Goal: Task Accomplishment & Management: Complete application form

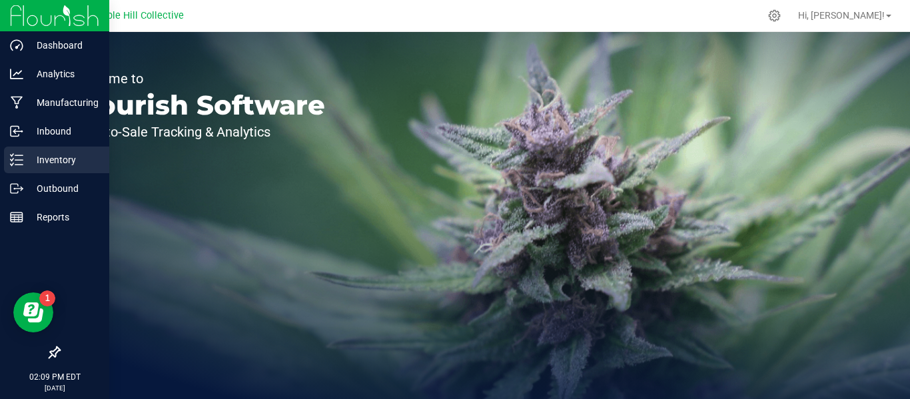
click at [18, 160] on line at bounding box center [18, 160] width 7 height 0
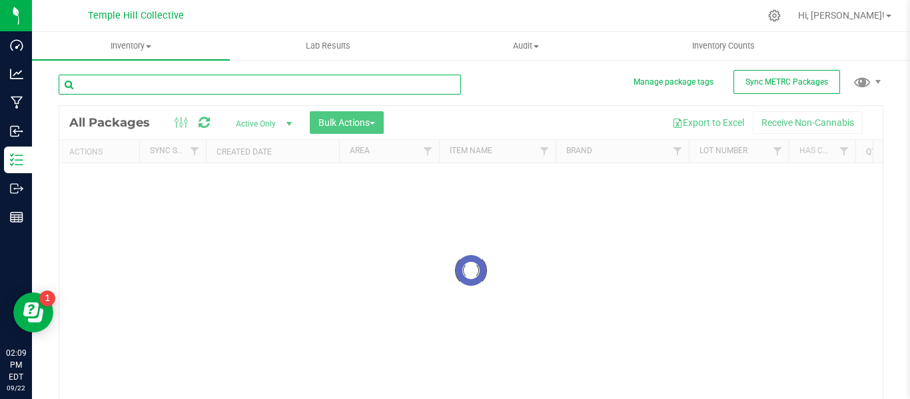
click at [329, 83] on input "text" at bounding box center [260, 85] width 402 height 20
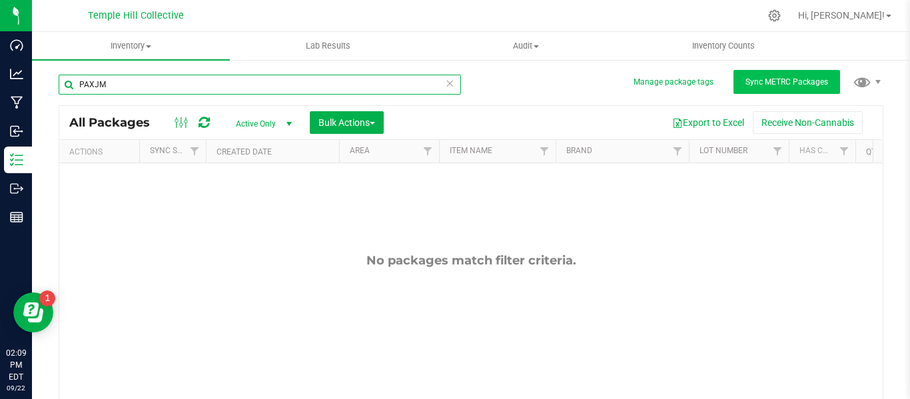
type input "PAXJM"
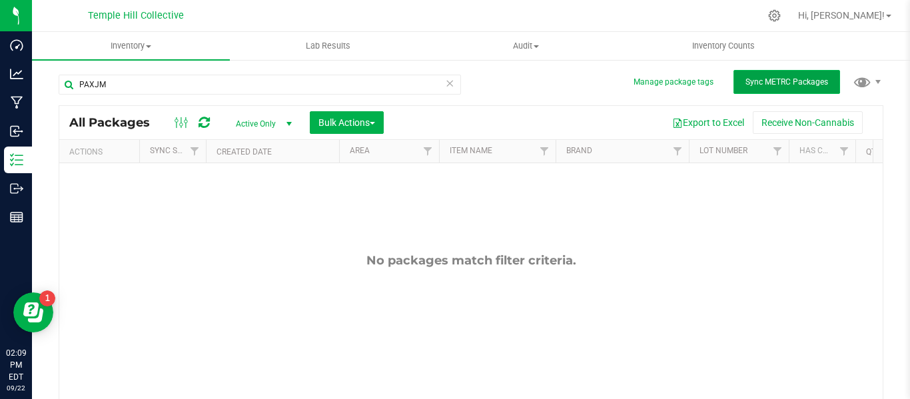
click at [792, 88] on button "Sync METRC Packages" at bounding box center [786, 82] width 107 height 24
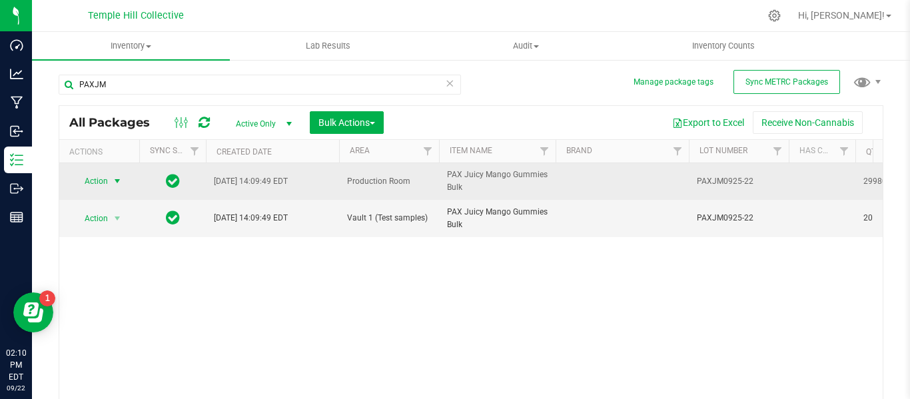
click at [97, 184] on span "Action" at bounding box center [91, 181] width 36 height 19
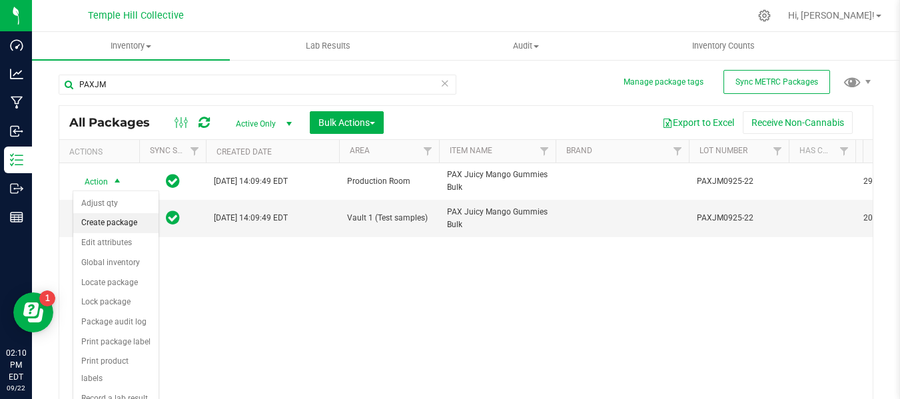
click at [116, 221] on li "Create package" at bounding box center [115, 223] width 85 height 20
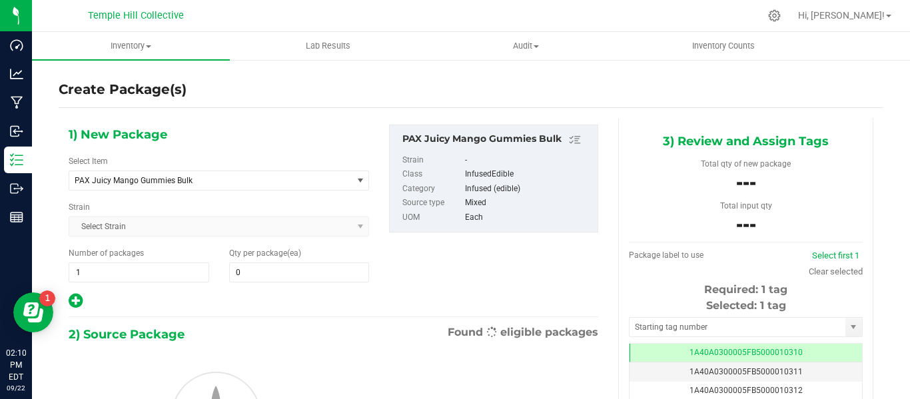
type input "0"
click at [202, 180] on span "PAX Juicy Mango Gummies Bulk" at bounding box center [205, 180] width 261 height 9
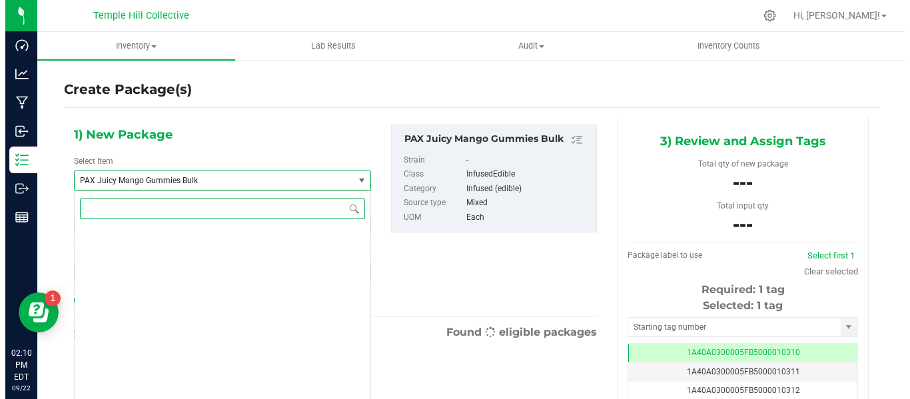
scroll to position [11111, 0]
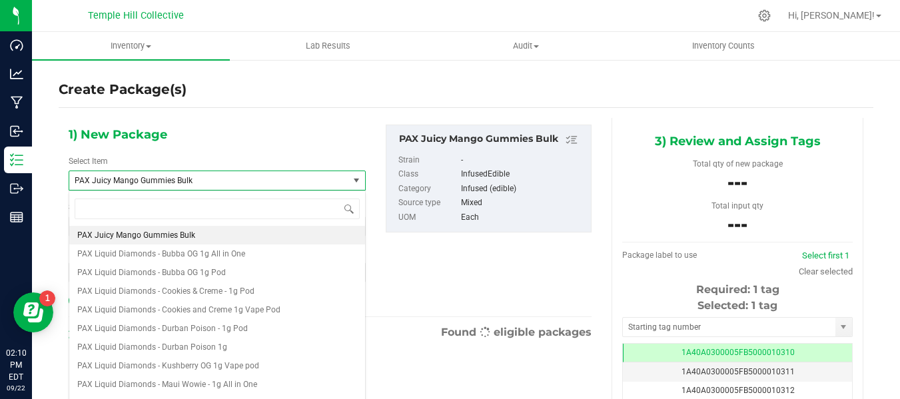
click at [202, 180] on span "PAX Juicy Mango Gummies Bulk" at bounding box center [203, 180] width 257 height 9
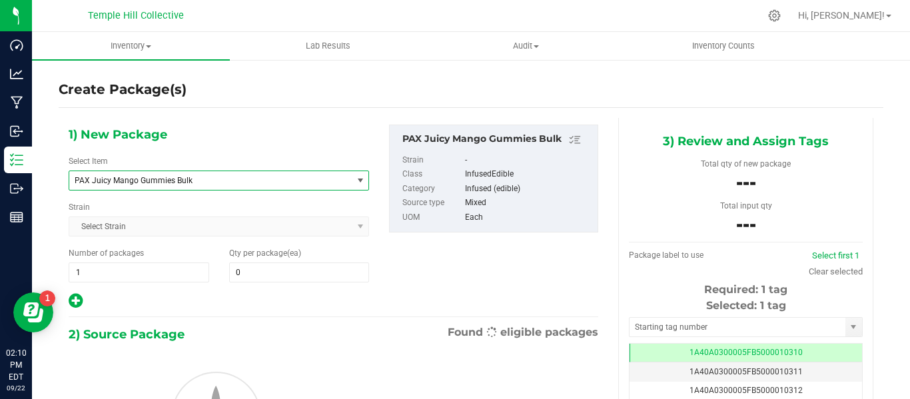
click at [202, 180] on span "PAX Juicy Mango Gummies Bulk" at bounding box center [205, 180] width 261 height 9
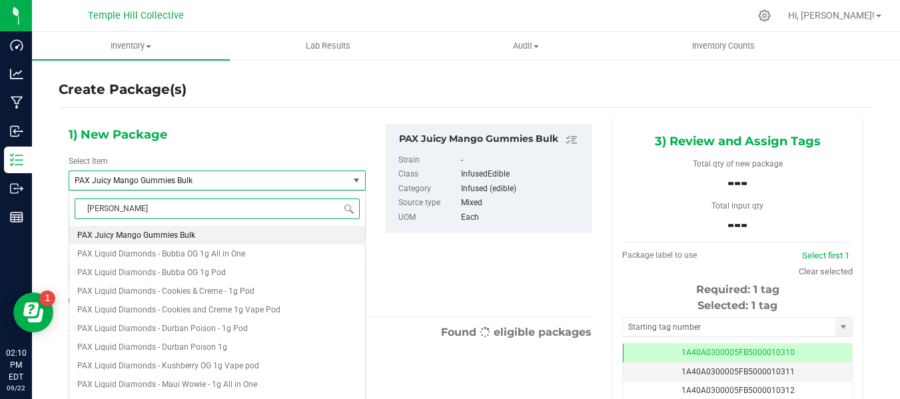
type input "gummy"
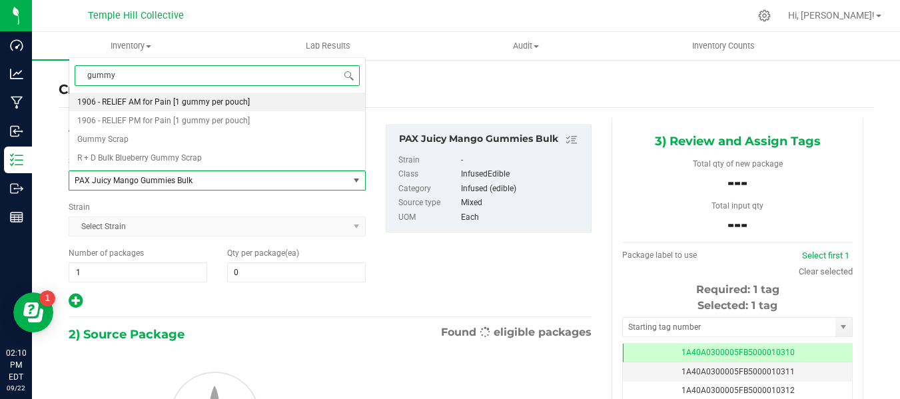
scroll to position [0, 0]
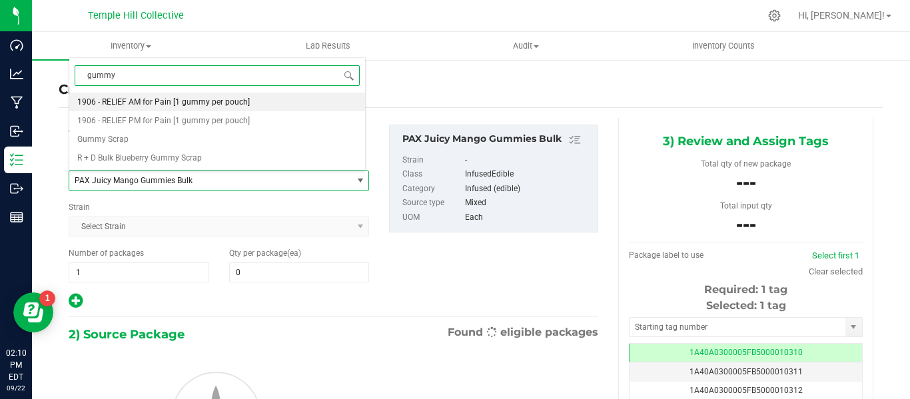
click at [164, 141] on li "Gummy Scrap" at bounding box center [217, 139] width 296 height 19
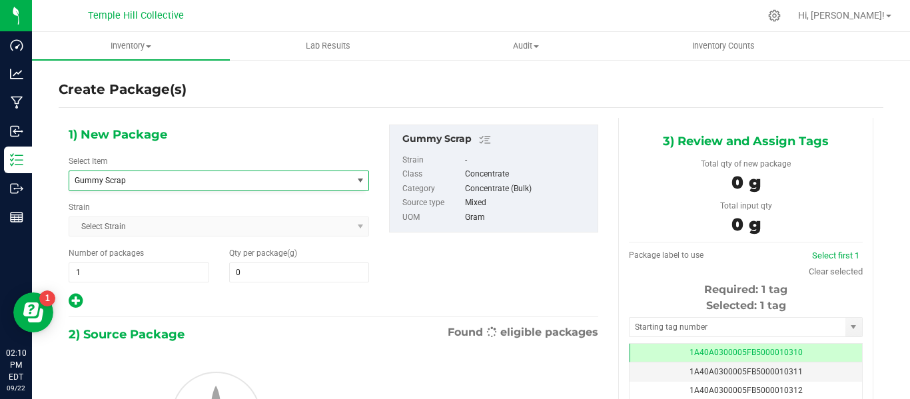
type input "0.0000"
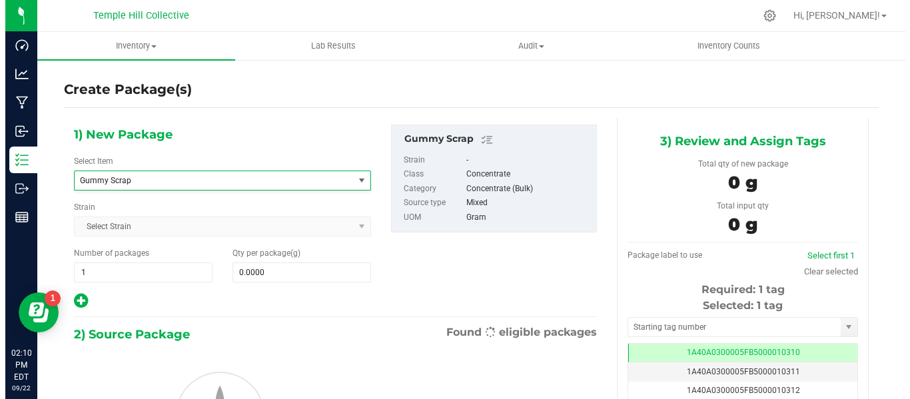
scroll to position [8539, 0]
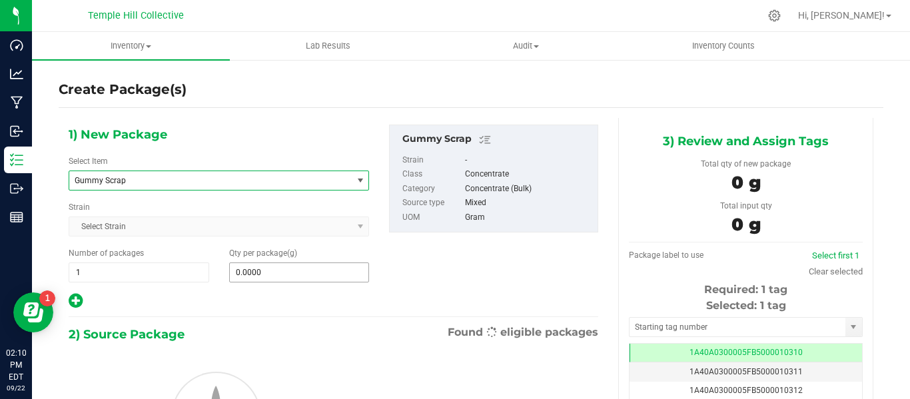
click at [268, 268] on span "0.0000 0" at bounding box center [299, 272] width 140 height 20
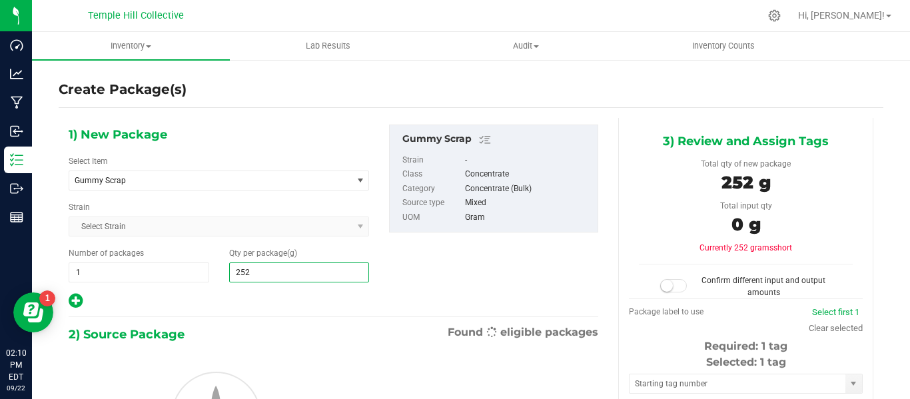
type input "2522"
type input "2,522.0000"
click at [282, 291] on div "1) New Package Select Item Gummy Scrap Gentlemen Smugglers Garlic Z 3.5g Flower…" at bounding box center [219, 217] width 320 height 185
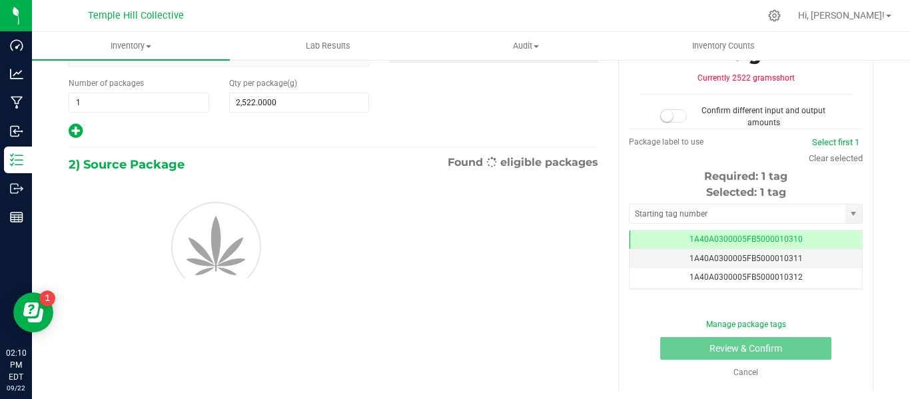
scroll to position [172, 0]
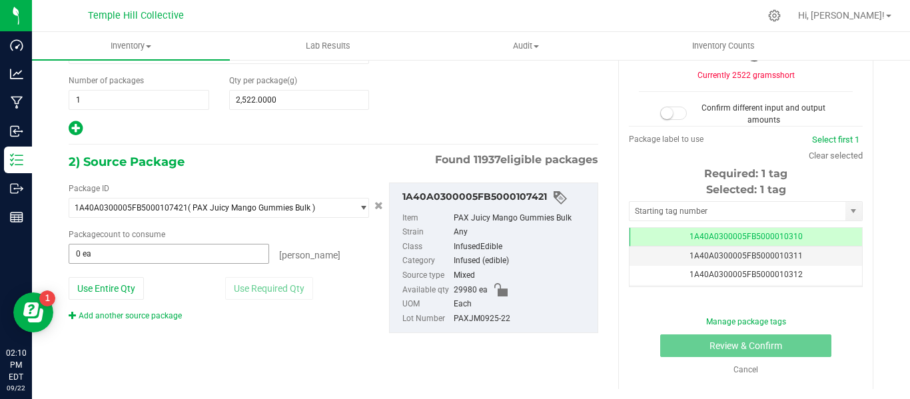
click at [182, 256] on span "0 ea 0" at bounding box center [169, 254] width 200 height 20
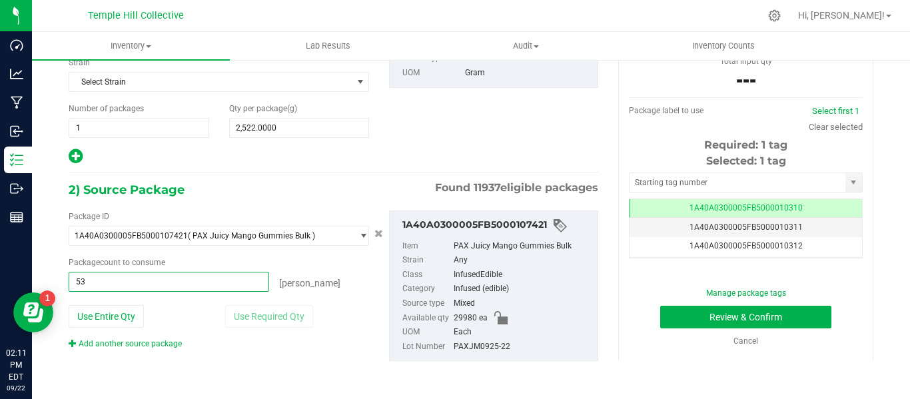
type input "537"
click at [665, 180] on input "text" at bounding box center [737, 182] width 216 height 19
type input "537 ea"
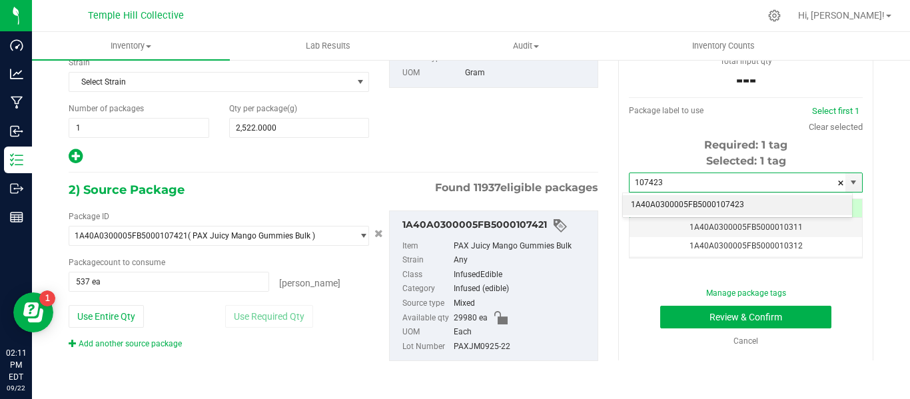
click at [669, 203] on li "1A40A0300005FB5000107423" at bounding box center [737, 205] width 229 height 20
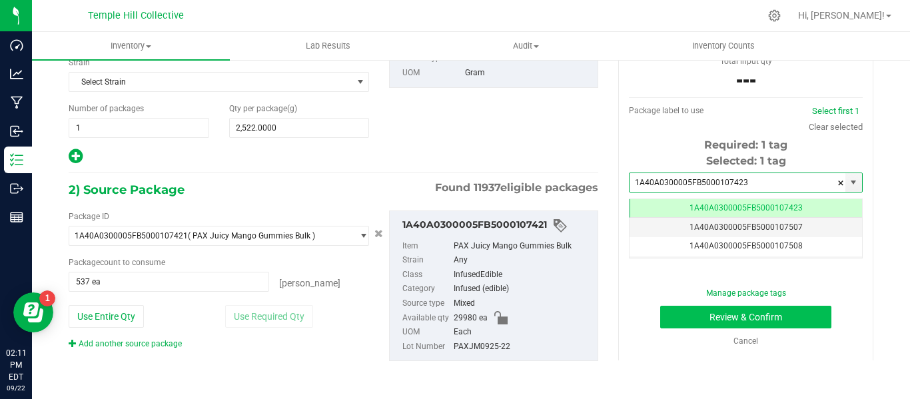
type input "1A40A0300005FB5000107423"
click at [762, 320] on button "Review & Confirm" at bounding box center [745, 317] width 171 height 23
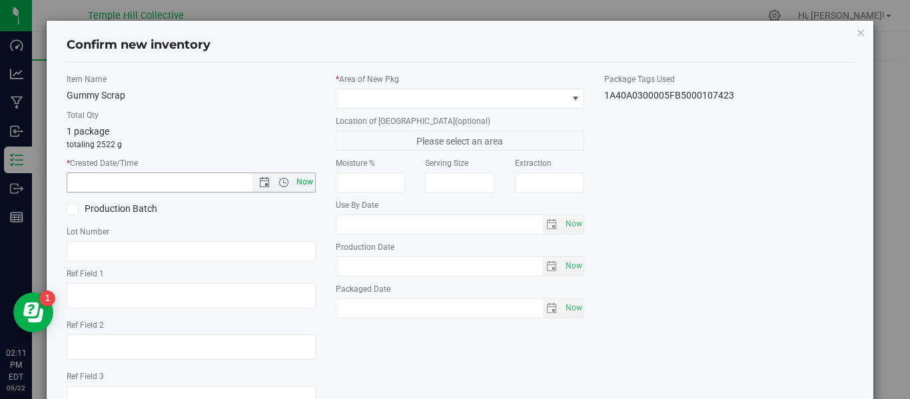
click at [300, 176] on span "Now" at bounding box center [304, 181] width 23 height 19
type input "[DATE] 2:11 PM"
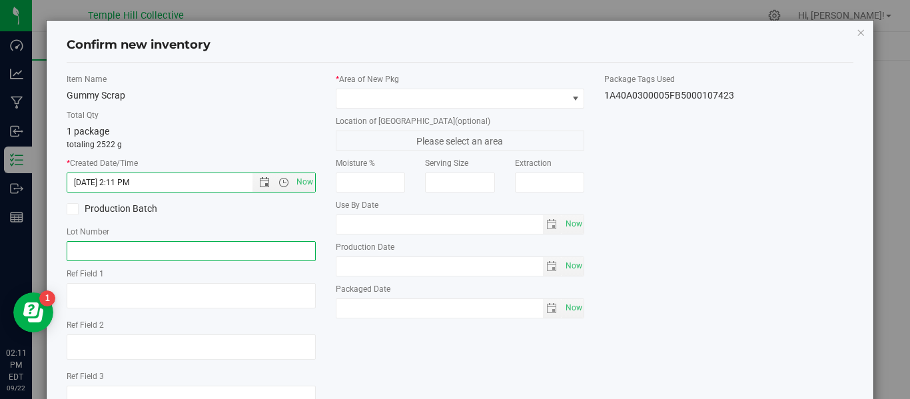
click at [162, 253] on input "text" at bounding box center [191, 251] width 249 height 20
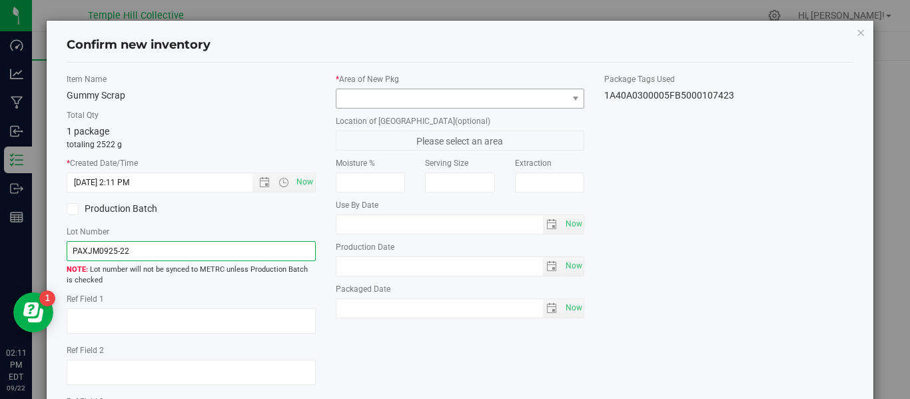
type input "PAXJM0925-22"
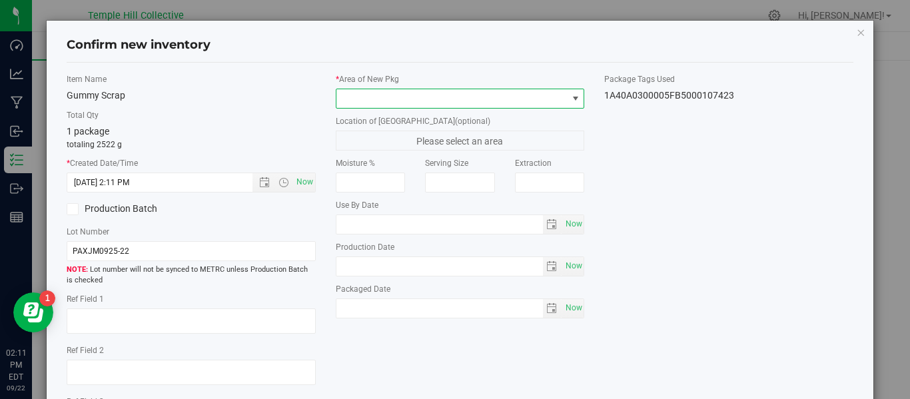
click at [498, 101] on span at bounding box center [451, 98] width 231 height 19
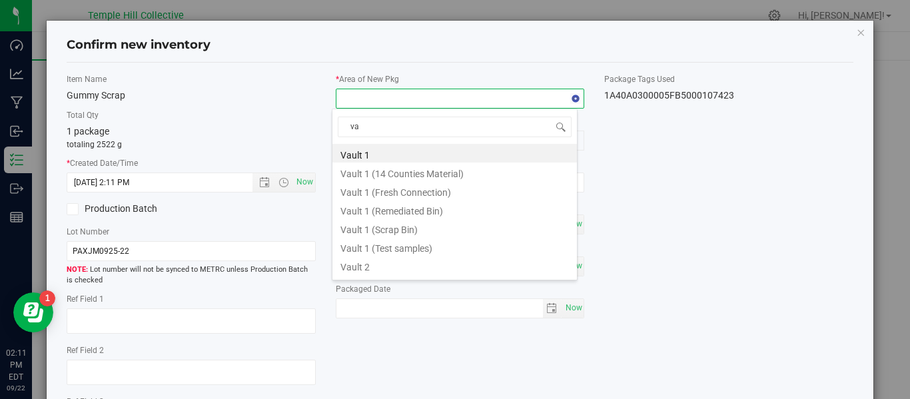
type input "vau"
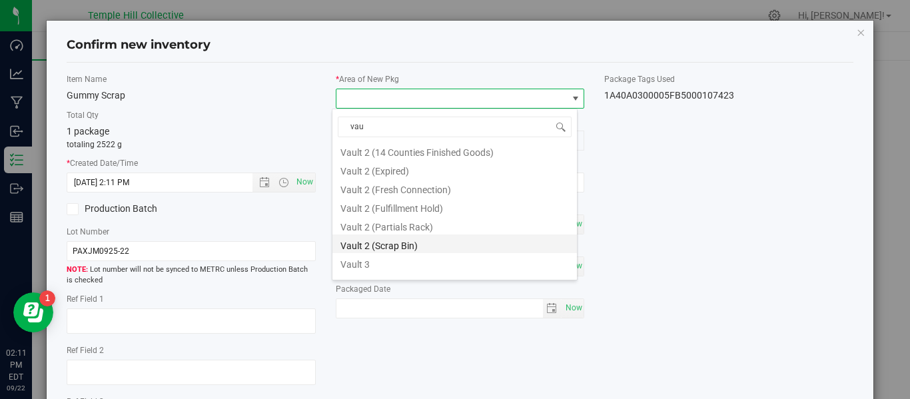
click at [425, 243] on li "Vault 2 (Scrap Bin)" at bounding box center [454, 243] width 244 height 19
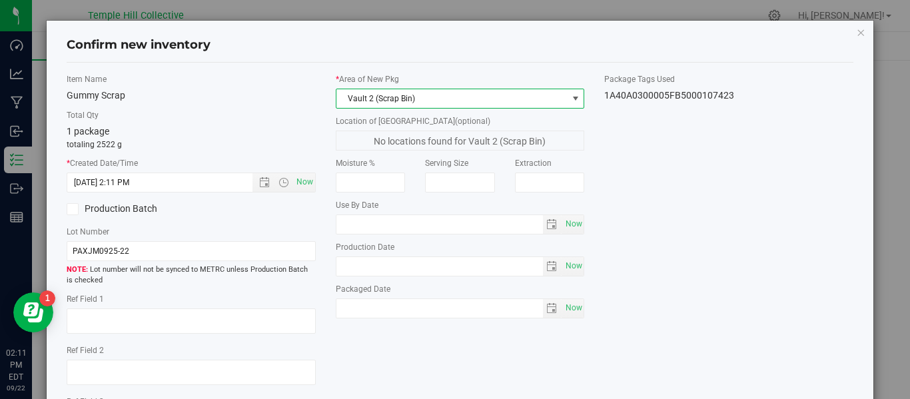
click at [679, 215] on div "Item Name Gummy Scrap Total Qty 1 package totaling 2522 g * Created Date/Time […" at bounding box center [460, 260] width 806 height 374
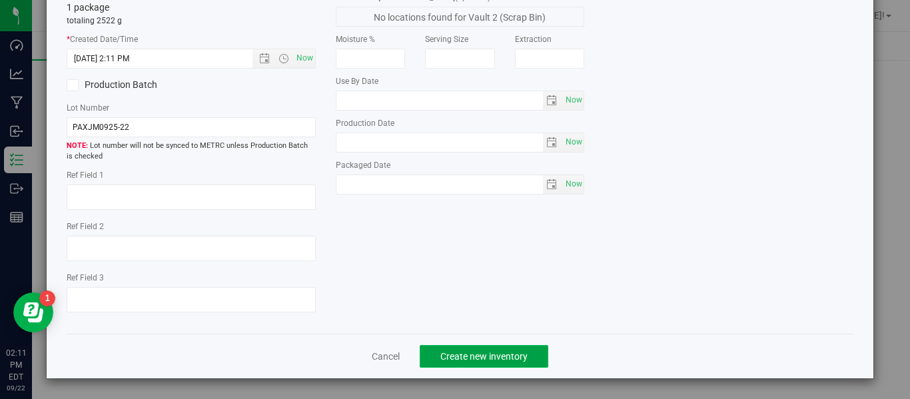
click at [499, 362] on button "Create new inventory" at bounding box center [483, 356] width 129 height 23
